Goal: Navigation & Orientation: Understand site structure

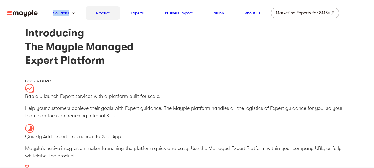
click at [98, 12] on link "Product" at bounding box center [103, 13] width 14 height 7
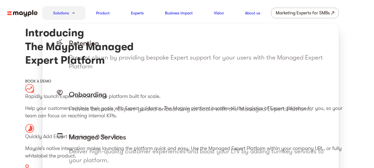
drag, startPoint x: 0, startPoint y: 0, endPoint x: 73, endPoint y: 11, distance: 74.2
click at [73, 11] on div "Solutions" at bounding box center [63, 13] width 43 height 14
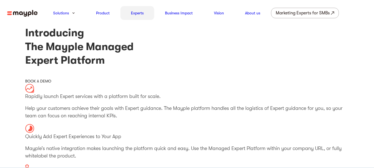
click at [135, 12] on link "Experts" at bounding box center [137, 13] width 13 height 7
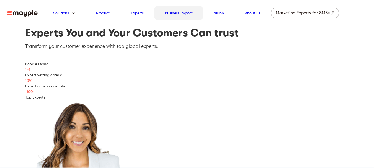
click at [187, 11] on link "Business Impact" at bounding box center [179, 13] width 28 height 7
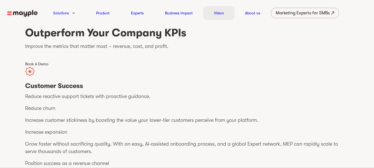
click at [222, 14] on link "Vision" at bounding box center [219, 13] width 10 height 7
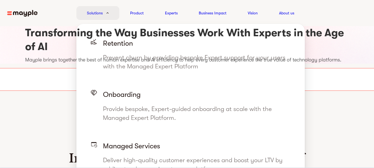
click at [110, 12] on div "Solutions" at bounding box center [97, 13] width 43 height 14
click at [98, 12] on link "Solutions" at bounding box center [95, 13] width 16 height 7
click at [98, 10] on link "Solutions" at bounding box center [95, 13] width 16 height 7
click at [98, 13] on link "Solutions" at bounding box center [95, 13] width 16 height 7
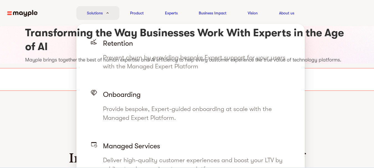
click at [98, 13] on link "Solutions" at bounding box center [95, 13] width 16 height 7
